Goal: Task Accomplishment & Management: Complete application form

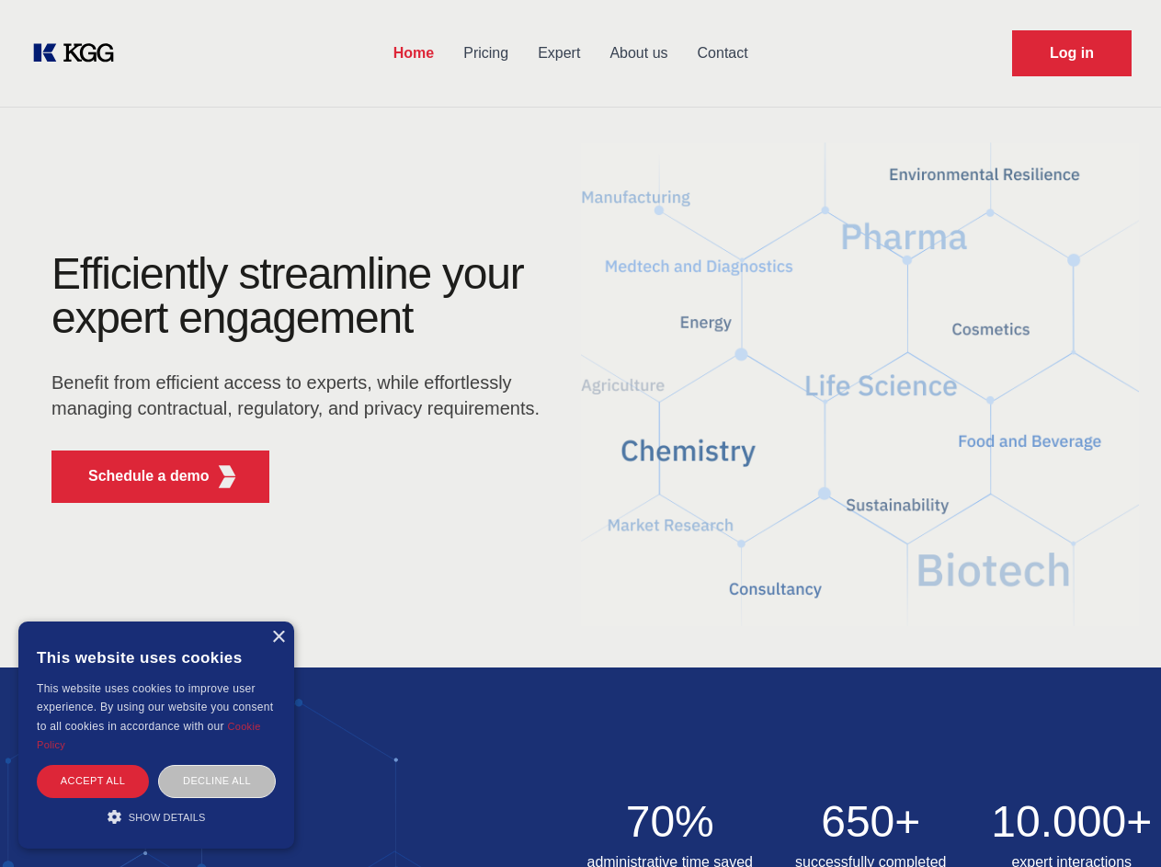
click at [580, 433] on div "Efficiently streamline your expert engagement Benefit from efficient access to …" at bounding box center [301, 385] width 559 height 266
click at [138, 476] on p "Schedule a demo" at bounding box center [148, 476] width 121 height 22
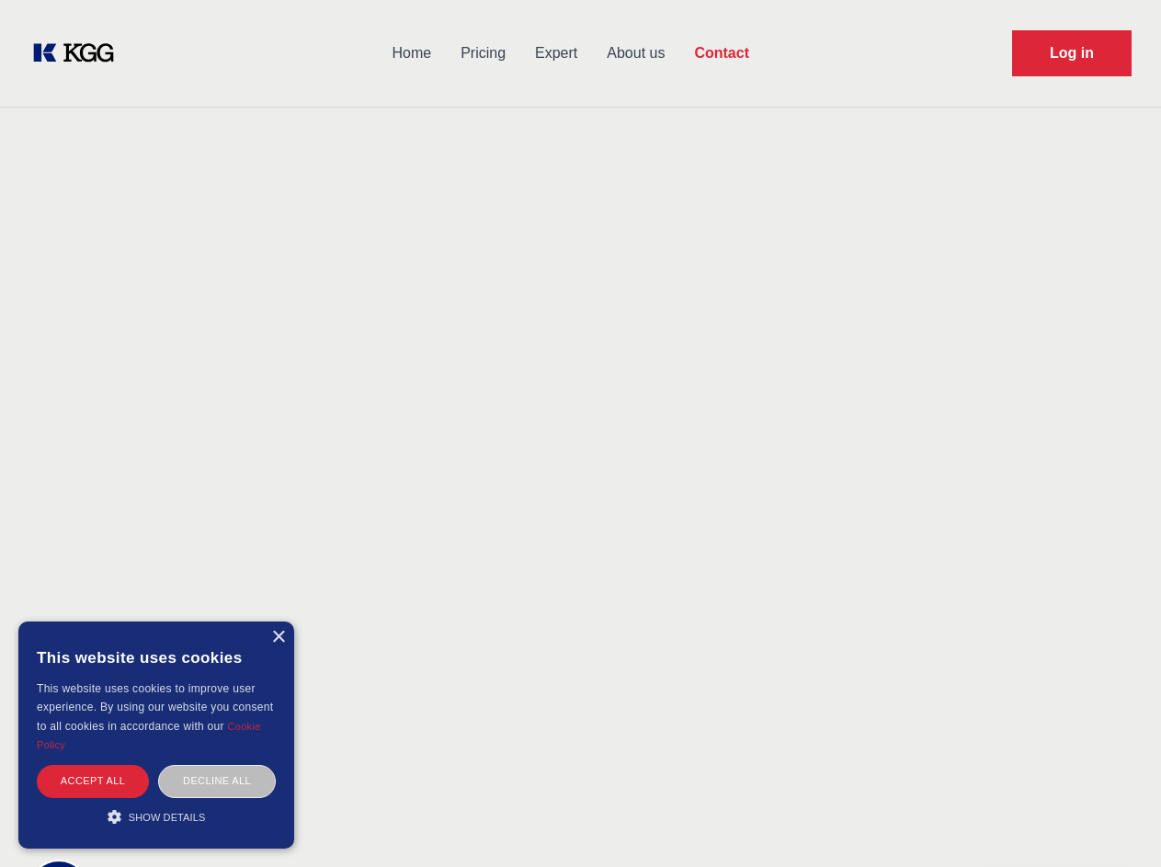
click at [278, 637] on div "× This website uses cookies This website uses cookies to improve user experienc…" at bounding box center [156, 734] width 276 height 227
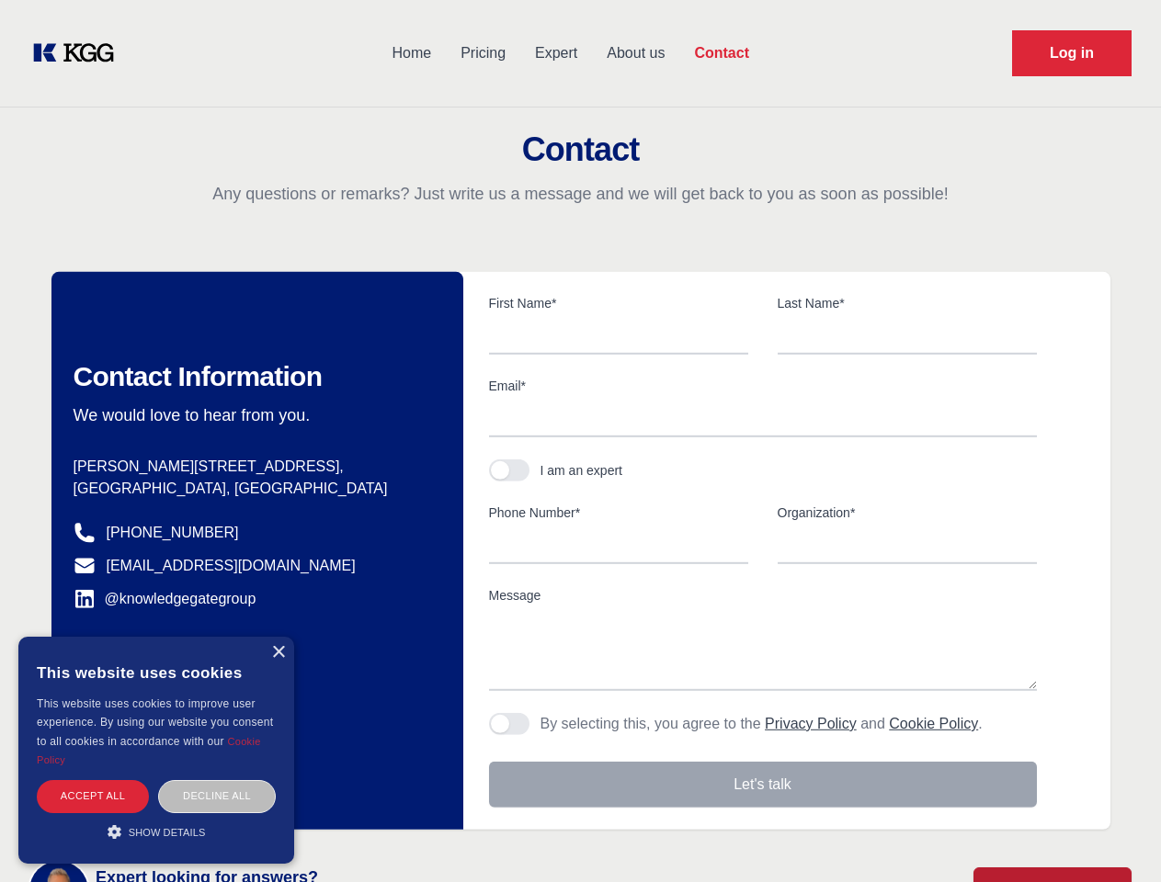
click at [93, 780] on div "Accept all" at bounding box center [93, 796] width 112 height 32
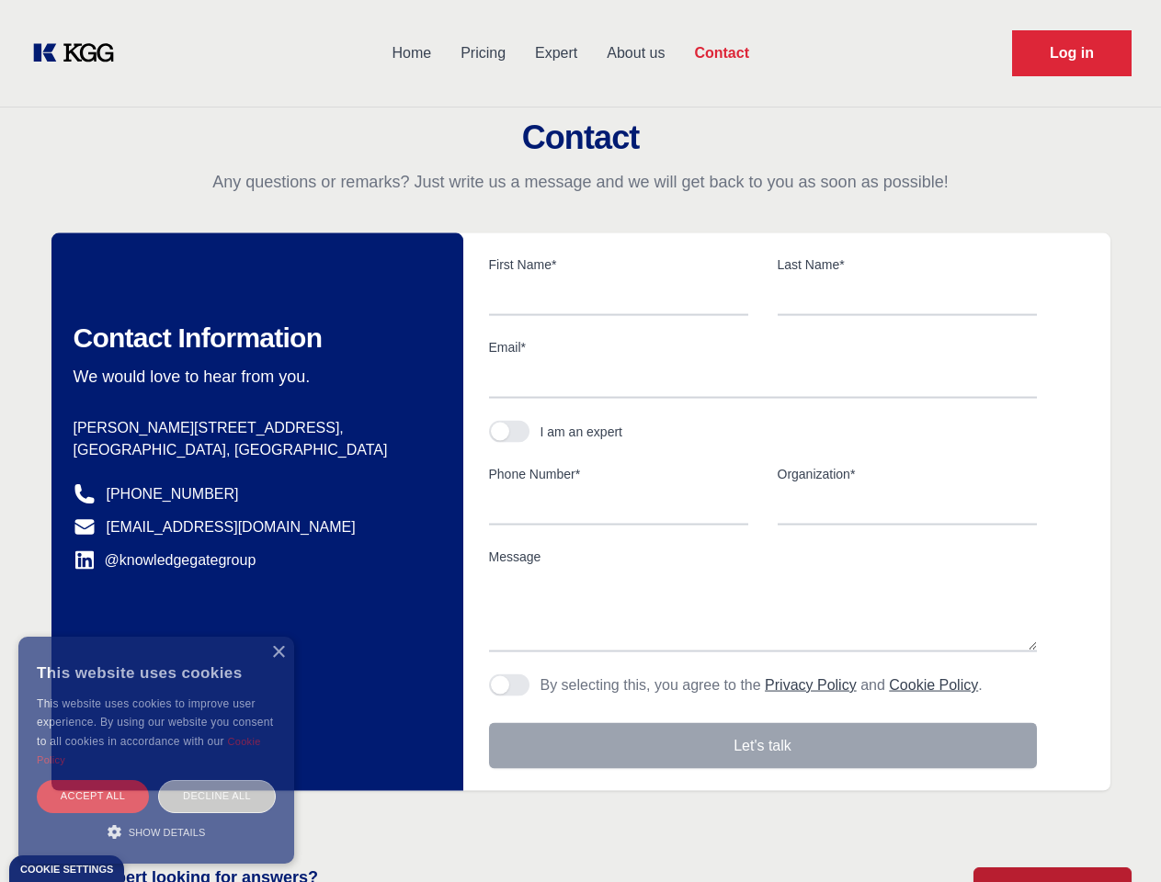
click at [217, 780] on div "Decline all" at bounding box center [217, 796] width 118 height 32
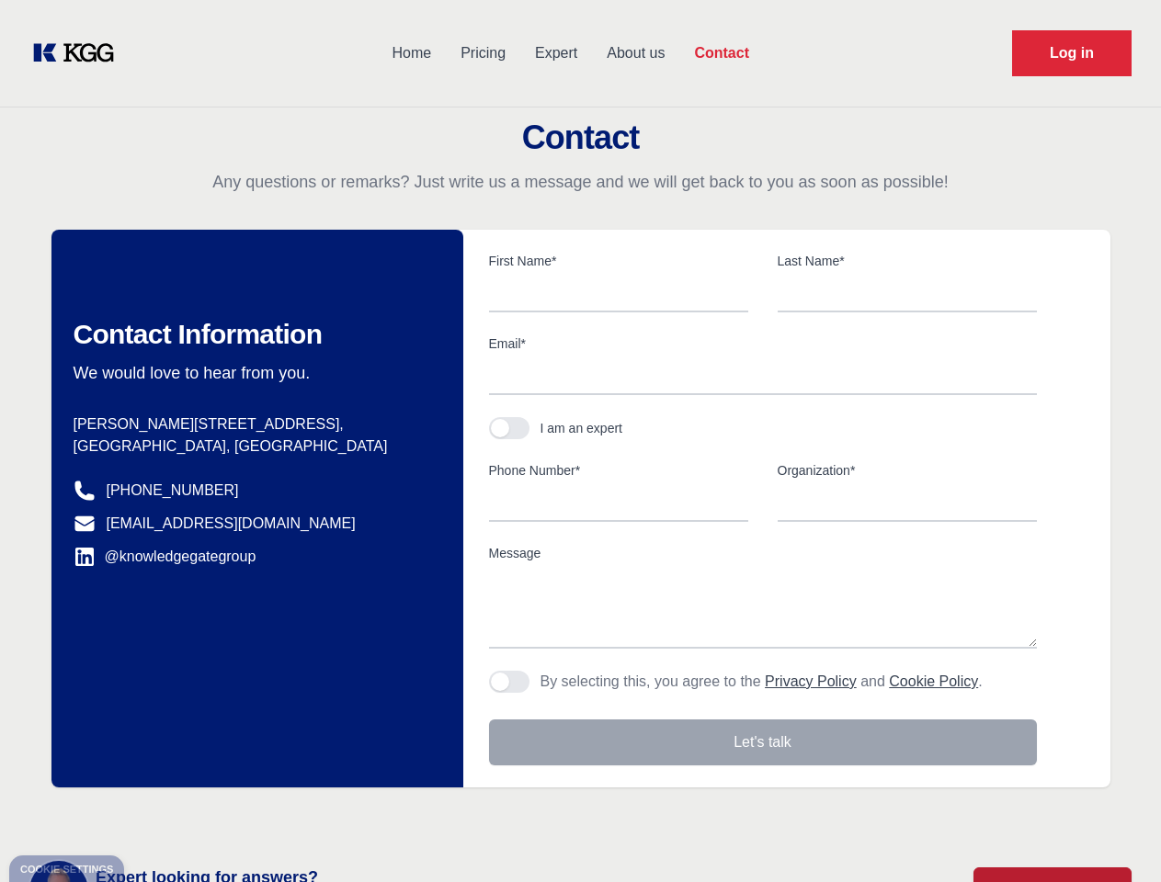
click at [156, 816] on main "Contact Any questions or remarks? Just write us a message and we will get back …" at bounding box center [580, 478] width 1161 height 957
